Goal: Communication & Community: Participate in discussion

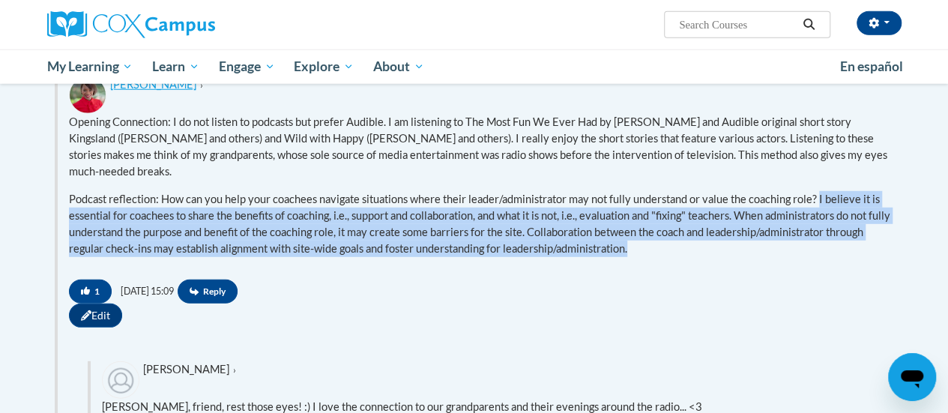
drag, startPoint x: 820, startPoint y: 215, endPoint x: 839, endPoint y: 257, distance: 46.0
click at [839, 257] on p "Podcast reflection: How can you help your coachees navigate situations where th…" at bounding box center [479, 224] width 821 height 66
copy p "I believe it is essential for coachees to share the benefits of coaching, i.e.,…"
click at [232, 304] on span "Reply" at bounding box center [208, 292] width 60 height 24
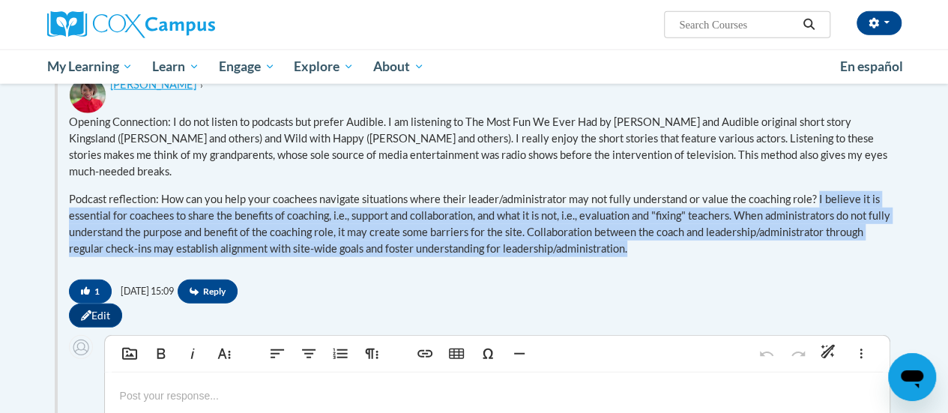
scroll to position [2080, 0]
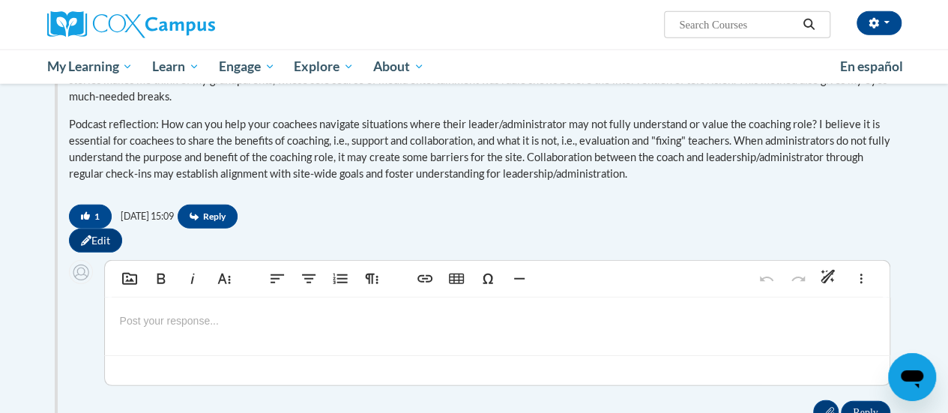
click at [203, 329] on p at bounding box center [497, 320] width 755 height 16
type textarea "<p>I really agree with your point about helping coachees articulate both what c…"
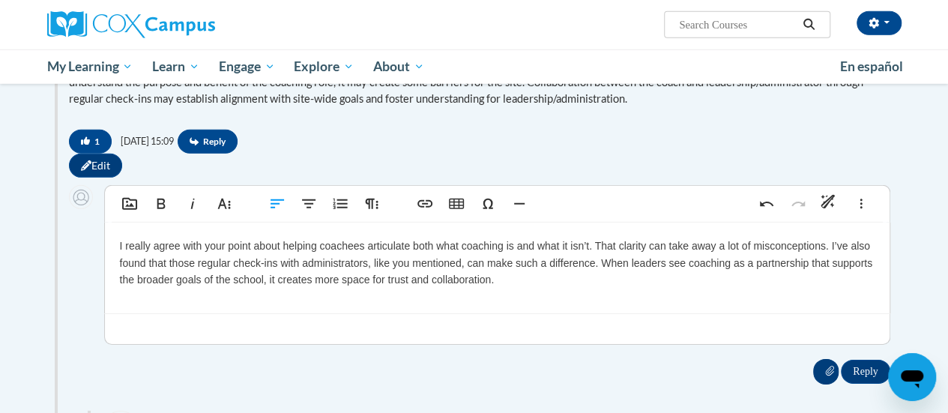
scroll to position [2230, 0]
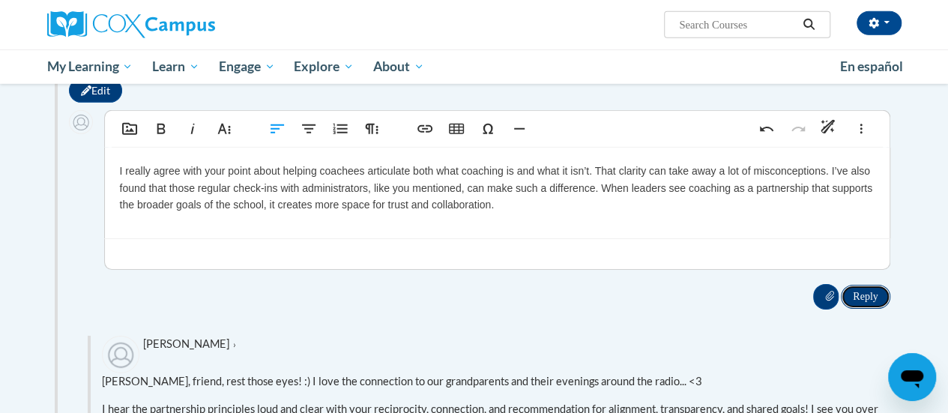
click at [874, 309] on input "Reply" at bounding box center [865, 297] width 49 height 24
click at [271, 330] on div "[PERSON_NAME] › [PERSON_NAME], friend, rest those eyes! :) I love the connectio…" at bounding box center [480, 414] width 844 height 202
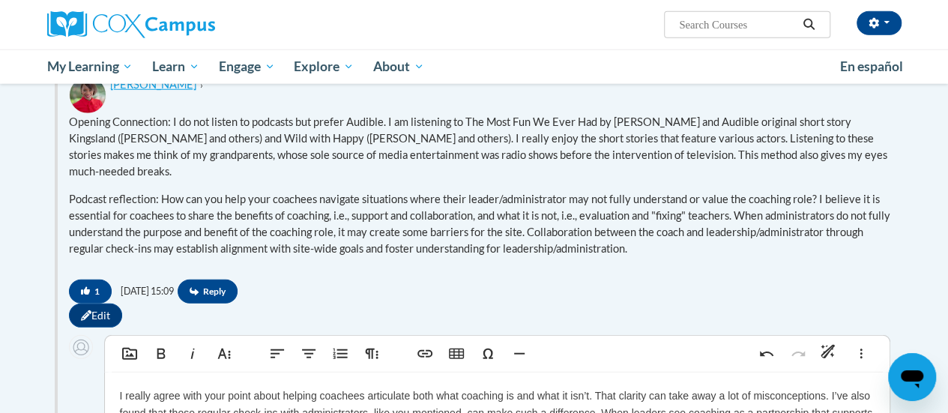
scroll to position [1856, 0]
